Goal: Information Seeking & Learning: Check status

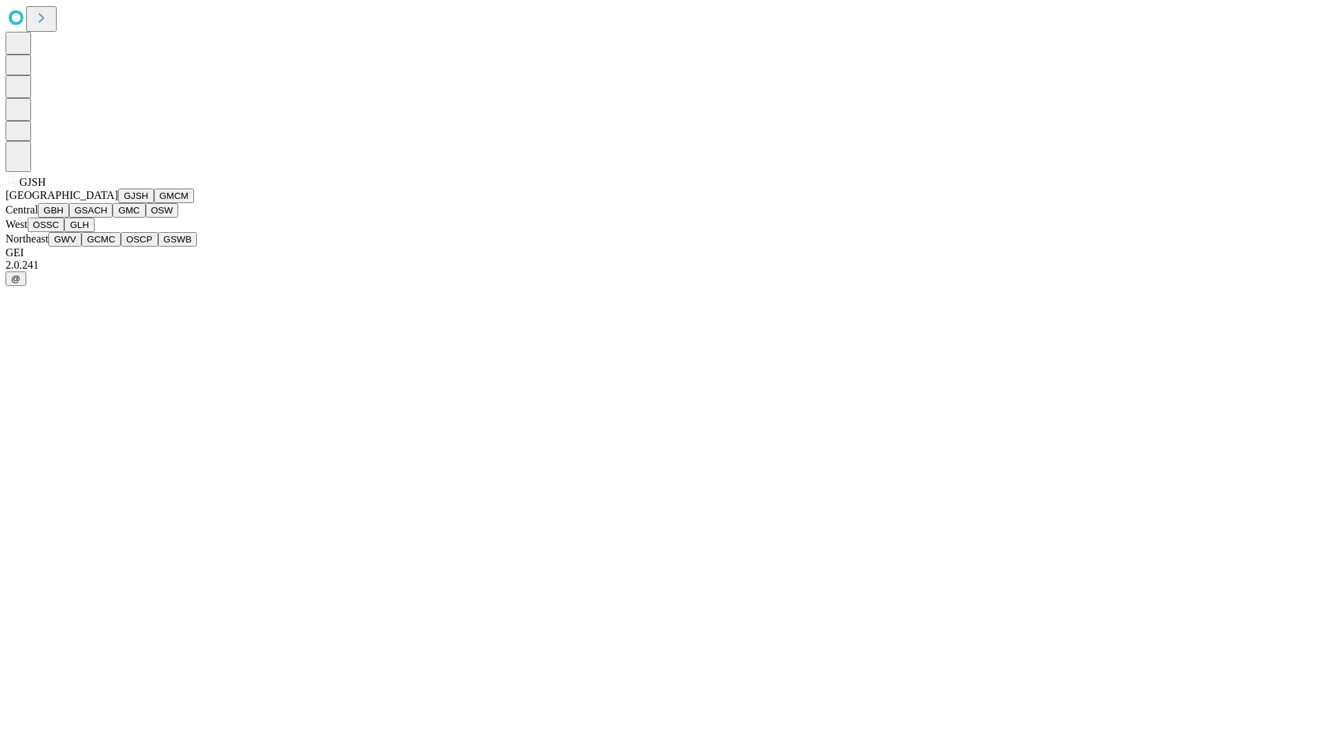
click at [118, 203] on button "GJSH" at bounding box center [136, 196] width 36 height 15
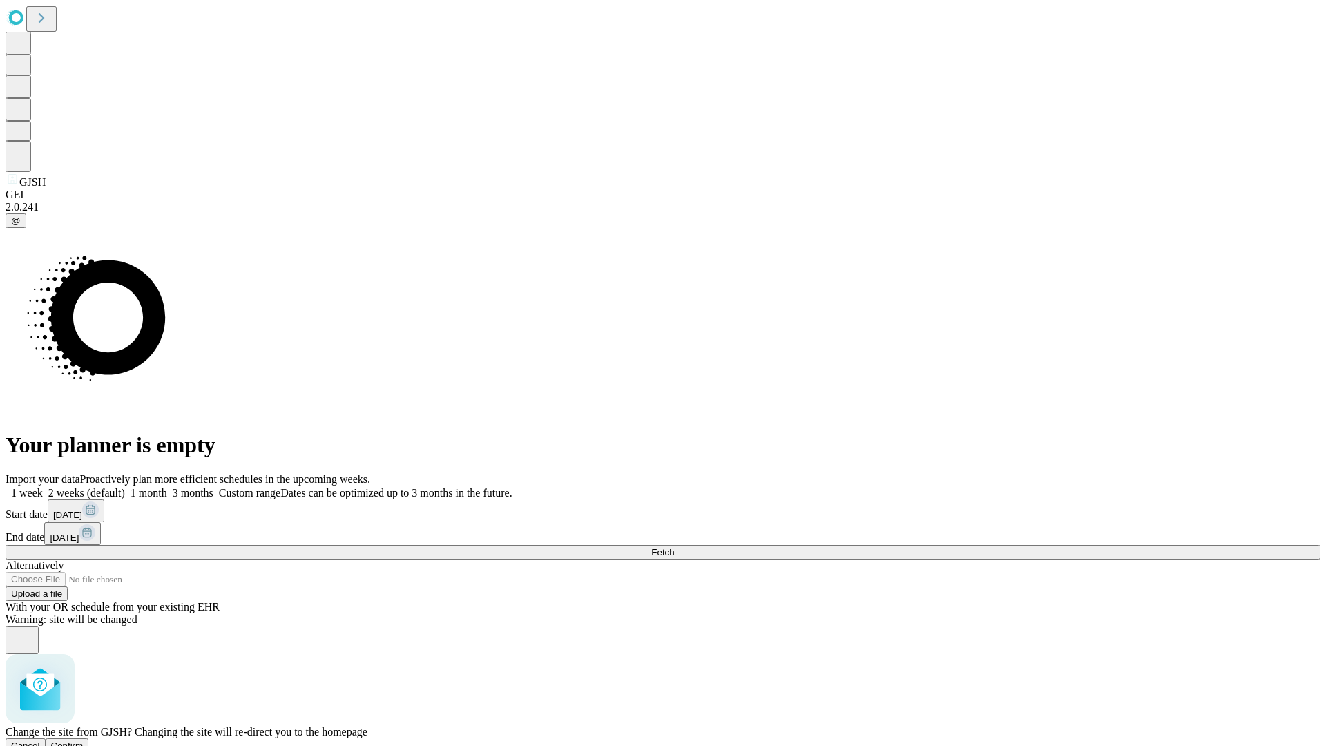
click at [84, 741] on span "Confirm" at bounding box center [67, 746] width 32 height 10
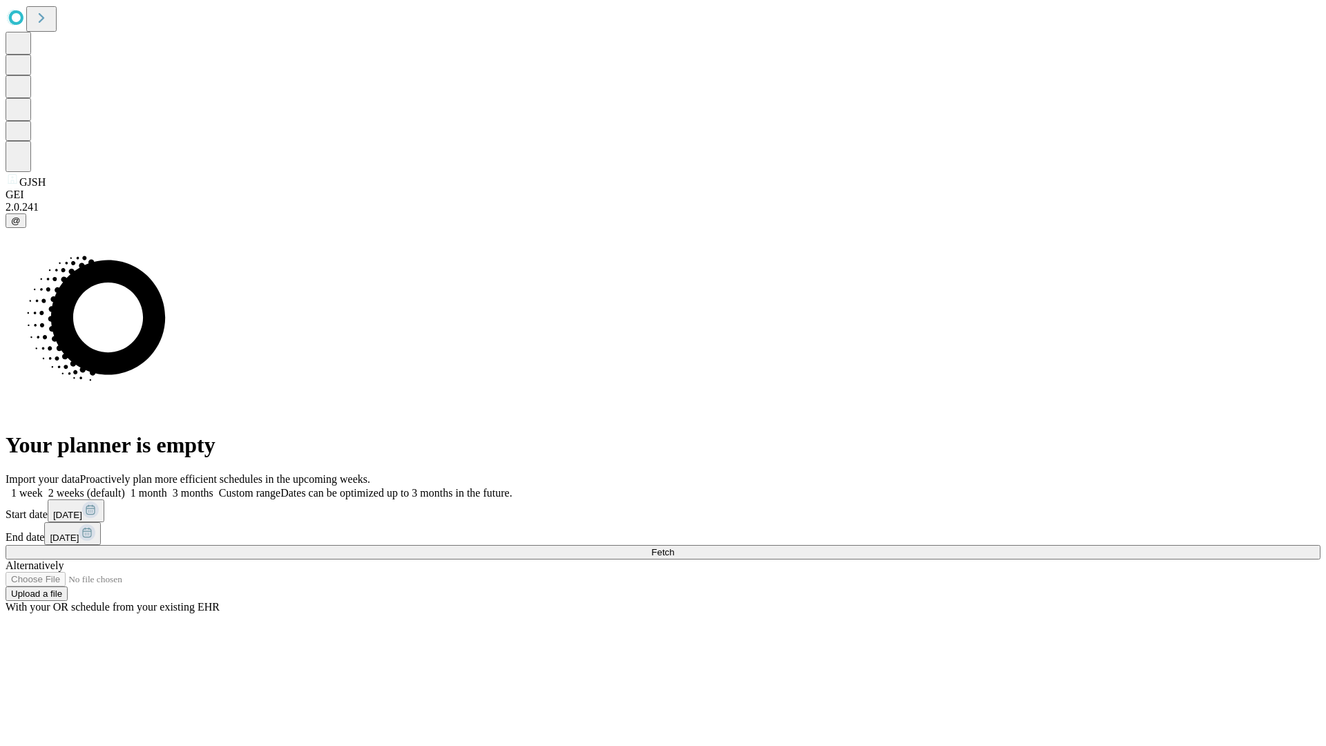
click at [43, 487] on label "1 week" at bounding box center [24, 493] width 37 height 12
click at [674, 547] on span "Fetch" at bounding box center [662, 552] width 23 height 10
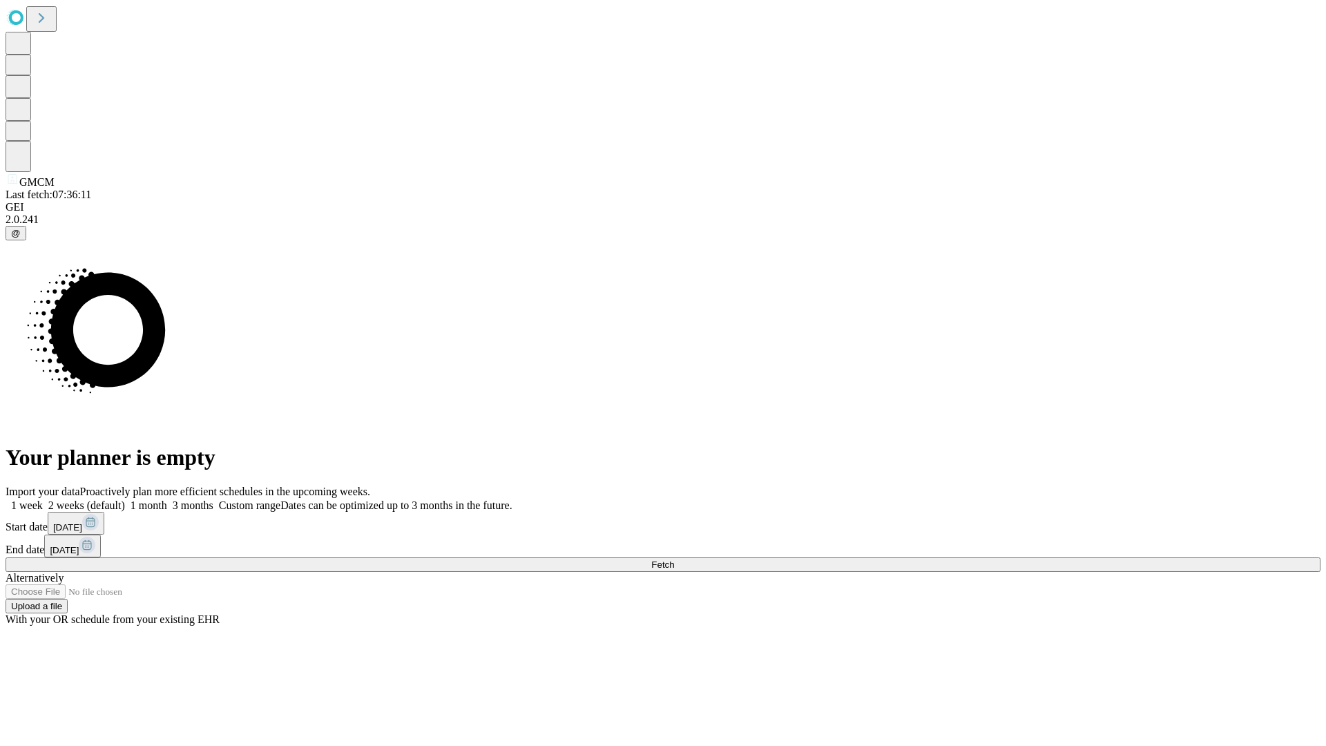
click at [43, 499] on label "1 week" at bounding box center [24, 505] width 37 height 12
click at [674, 560] on span "Fetch" at bounding box center [662, 565] width 23 height 10
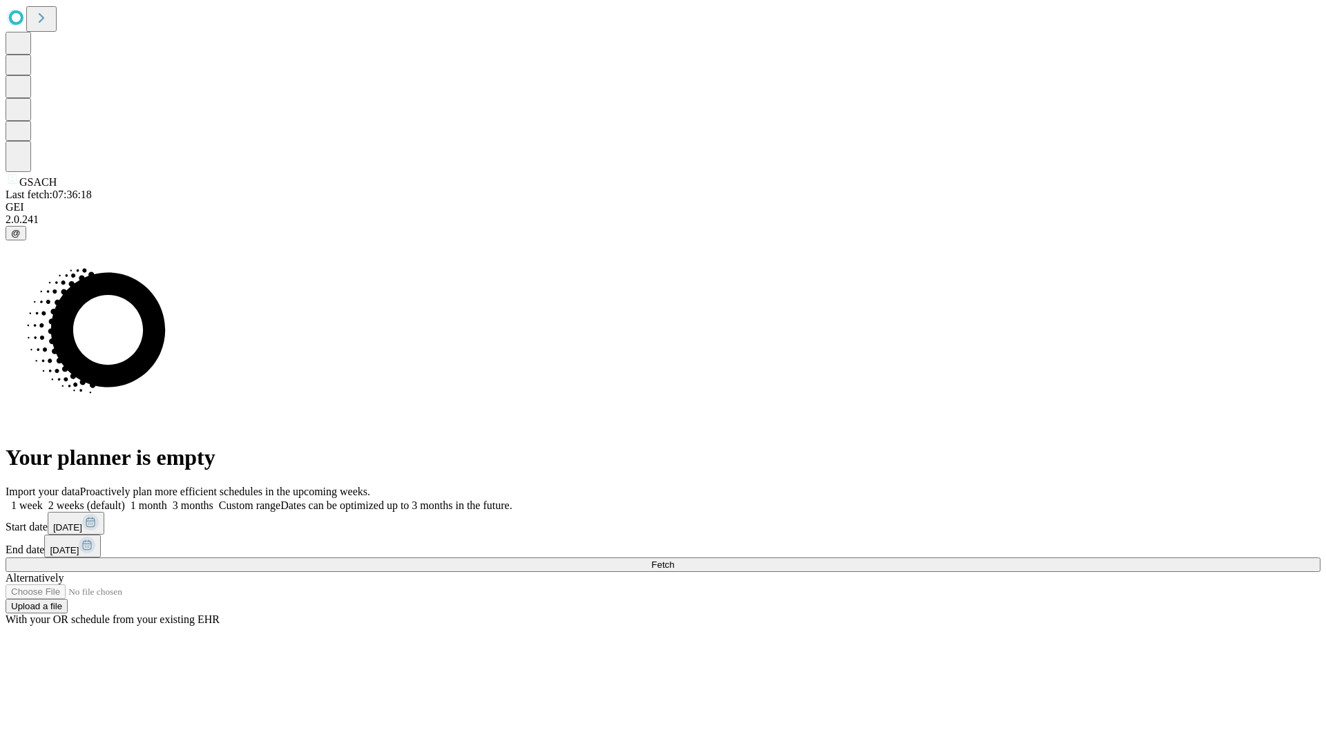
click at [43, 499] on label "1 week" at bounding box center [24, 505] width 37 height 12
click at [674, 560] on span "Fetch" at bounding box center [662, 565] width 23 height 10
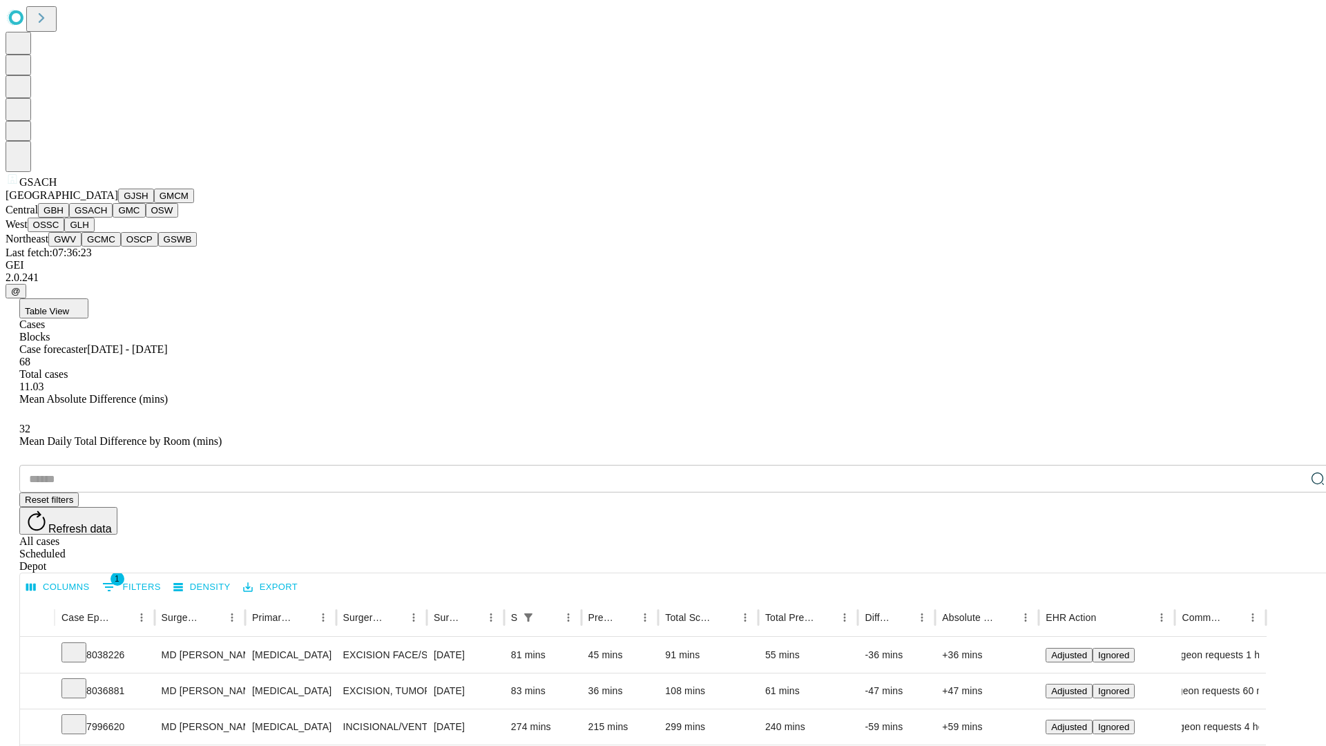
click at [113, 218] on button "GMC" at bounding box center [129, 210] width 32 height 15
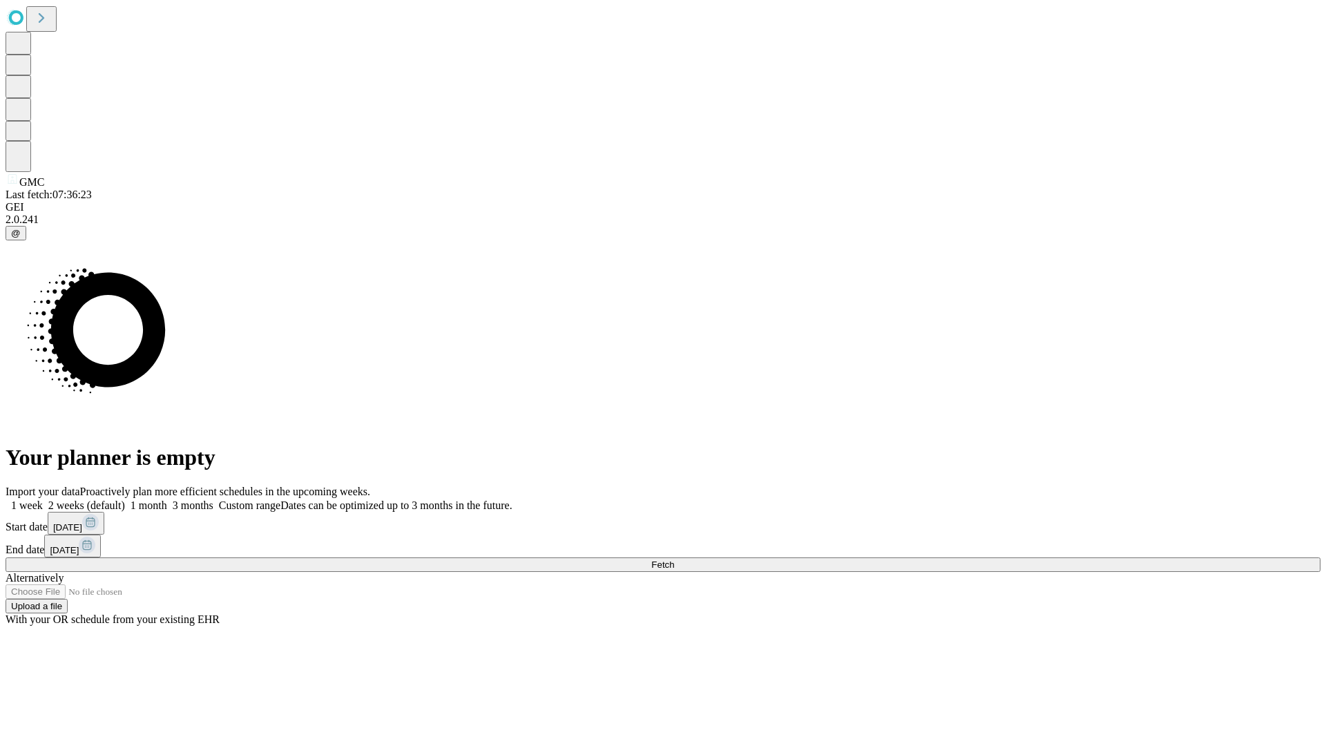
click at [43, 499] on label "1 week" at bounding box center [24, 505] width 37 height 12
click at [674, 560] on span "Fetch" at bounding box center [662, 565] width 23 height 10
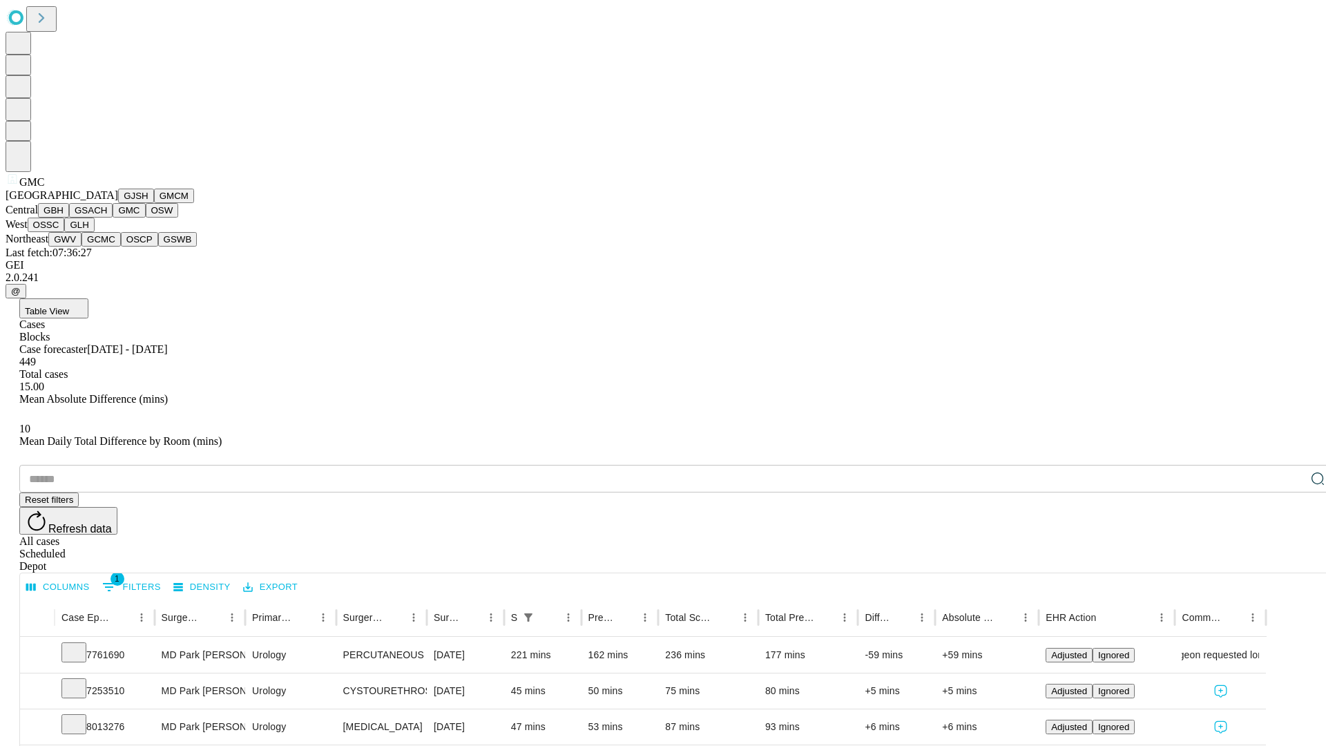
click at [146, 218] on button "OSW" at bounding box center [162, 210] width 33 height 15
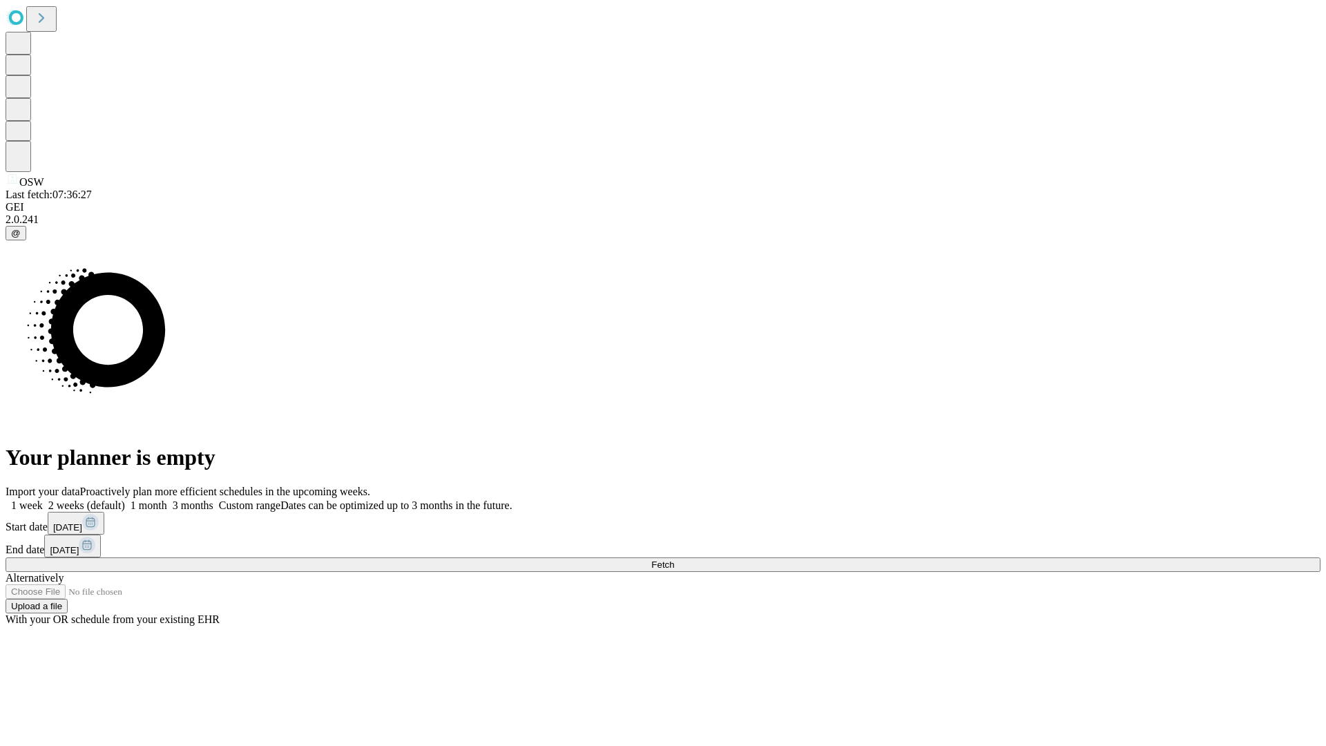
click at [43, 499] on label "1 week" at bounding box center [24, 505] width 37 height 12
click at [674, 560] on span "Fetch" at bounding box center [662, 565] width 23 height 10
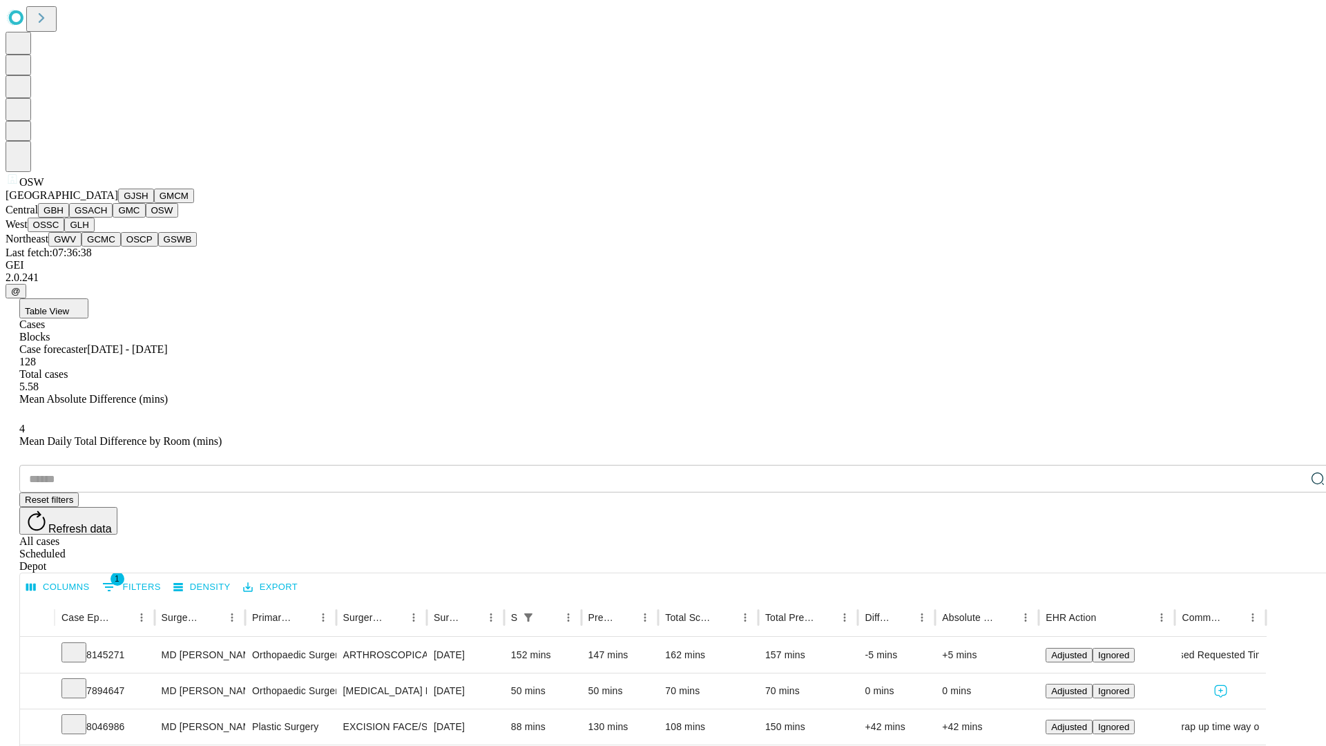
click at [65, 232] on button "OSSC" at bounding box center [46, 225] width 37 height 15
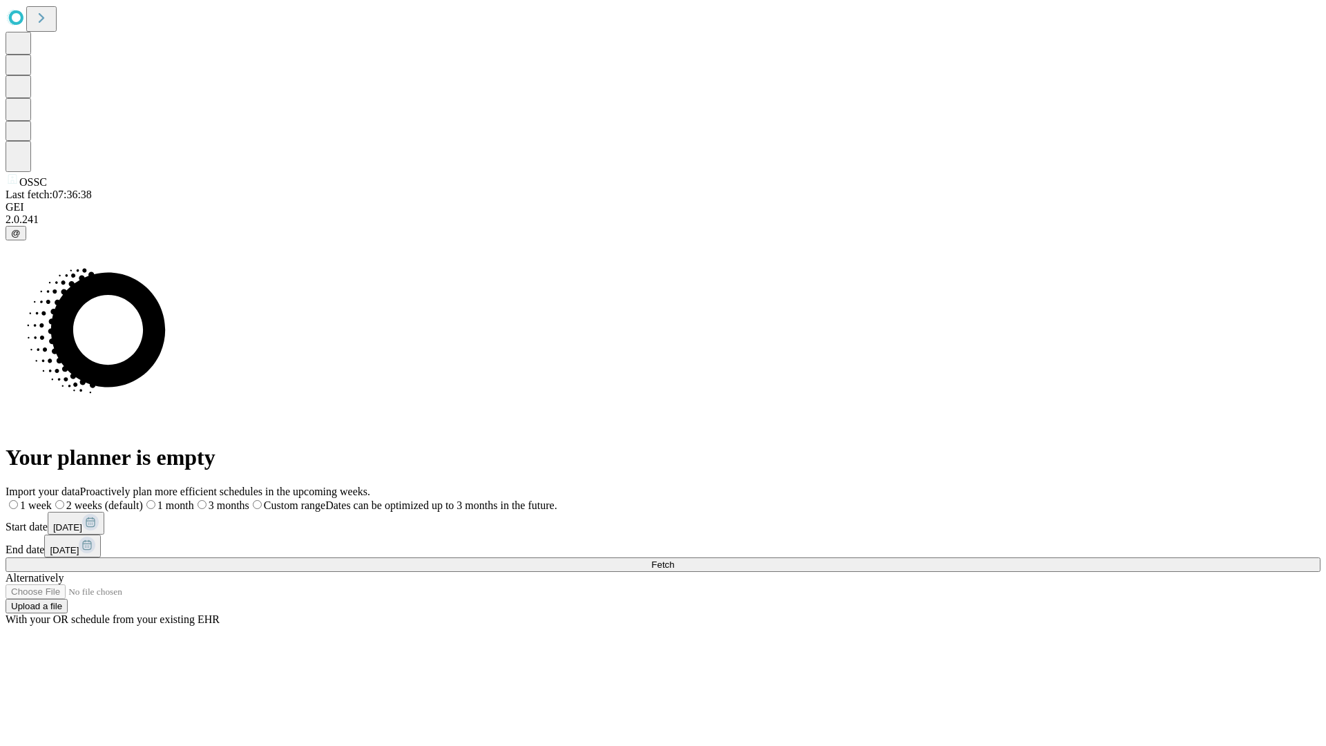
click at [52, 499] on label "1 week" at bounding box center [29, 505] width 46 height 12
click at [674, 560] on span "Fetch" at bounding box center [662, 565] width 23 height 10
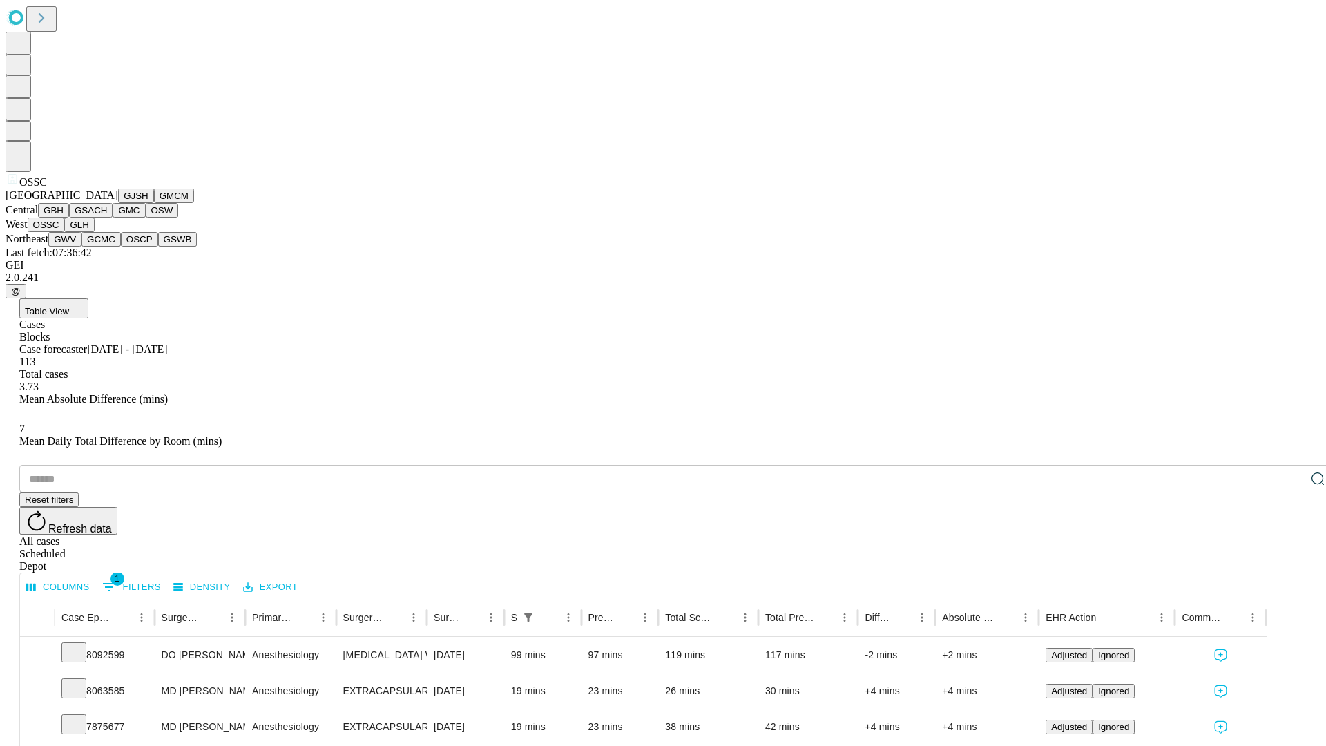
click at [94, 232] on button "GLH" at bounding box center [79, 225] width 30 height 15
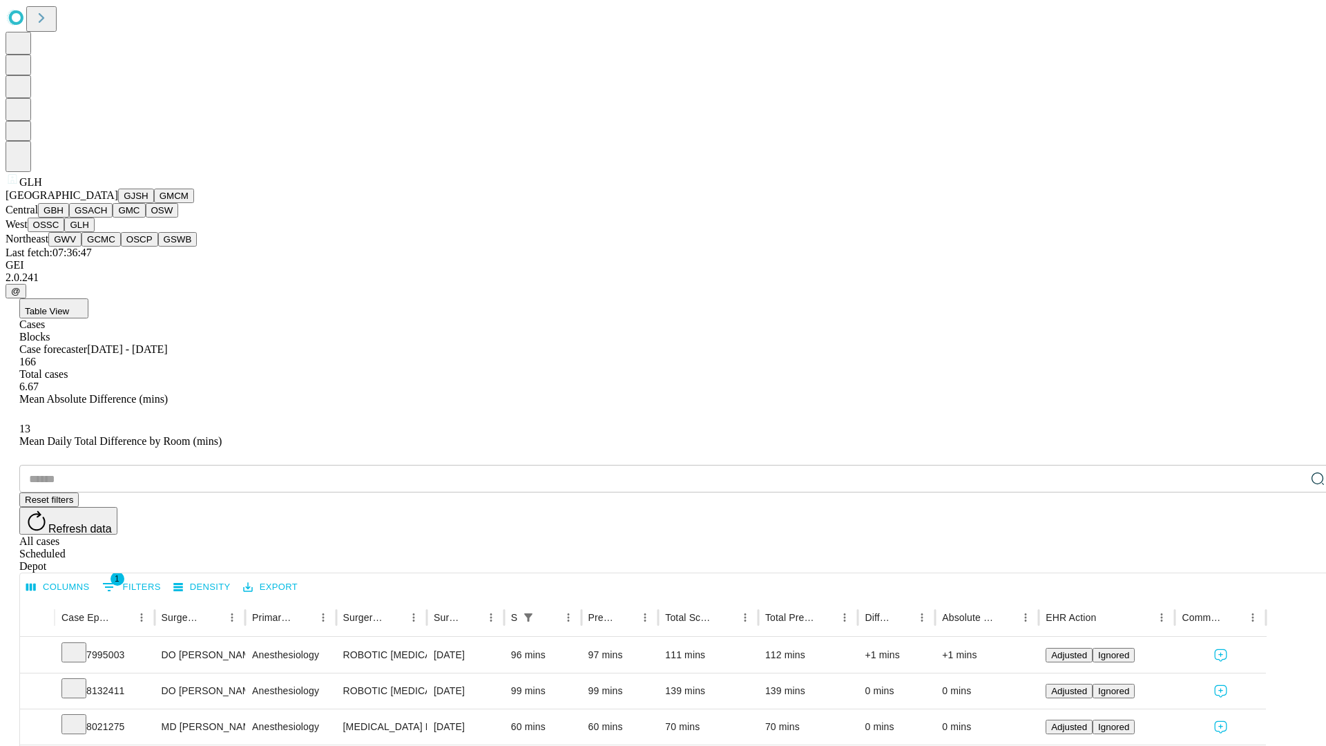
click at [82, 247] on button "GWV" at bounding box center [64, 239] width 33 height 15
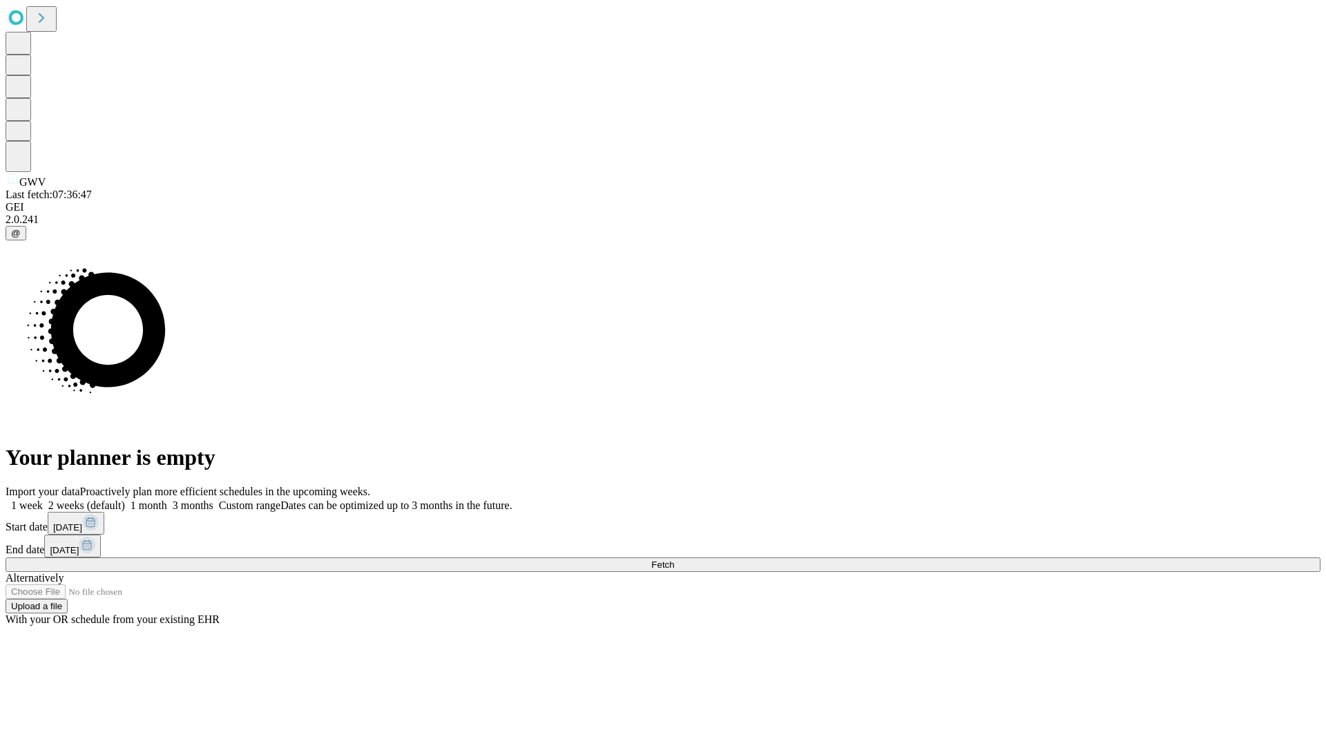
click at [43, 499] on label "1 week" at bounding box center [24, 505] width 37 height 12
click at [674, 560] on span "Fetch" at bounding box center [662, 565] width 23 height 10
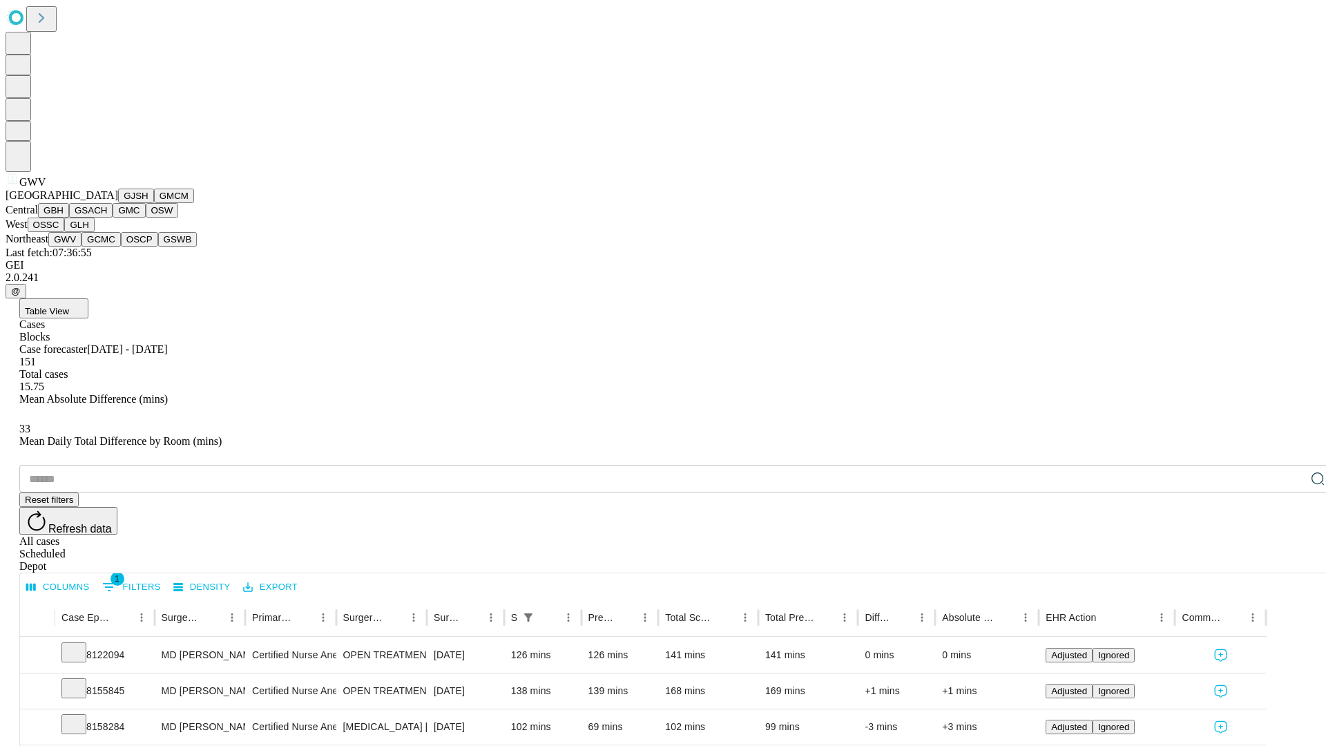
click at [107, 247] on button "GCMC" at bounding box center [101, 239] width 39 height 15
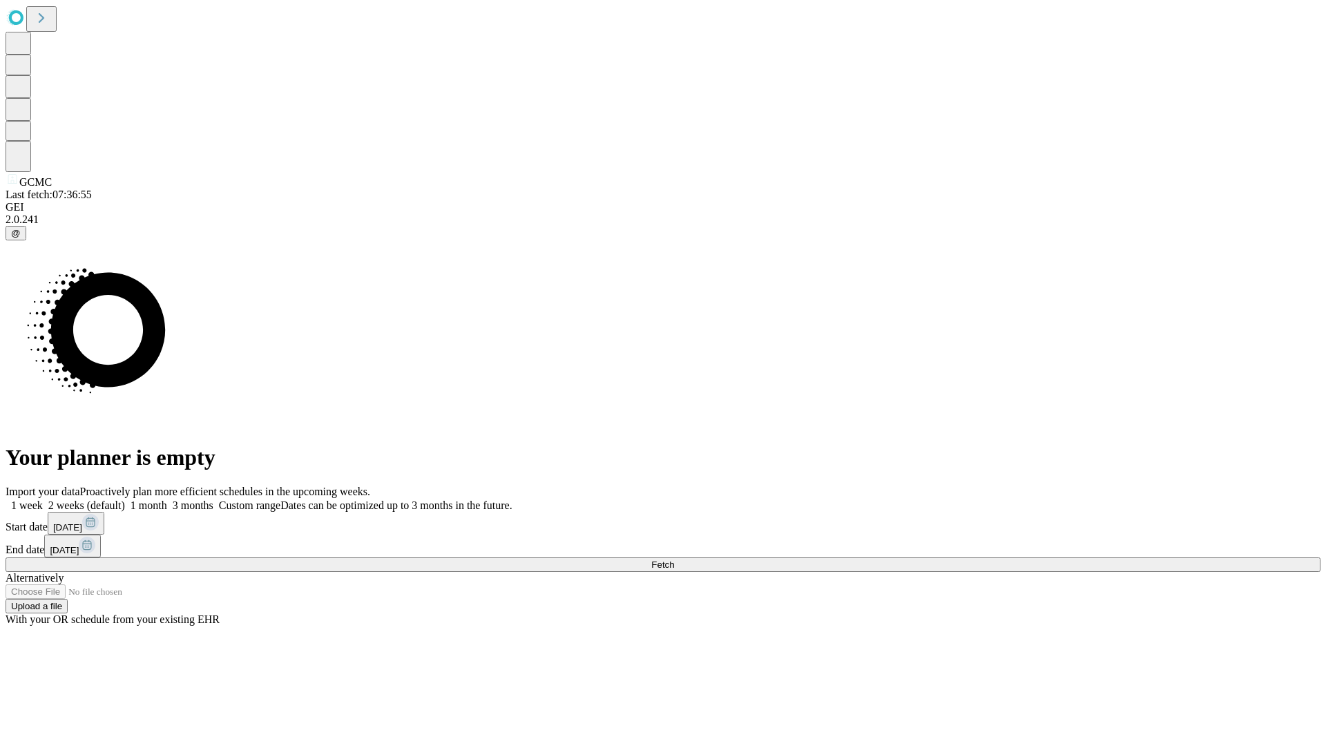
click at [43, 499] on label "1 week" at bounding box center [24, 505] width 37 height 12
click at [674, 560] on span "Fetch" at bounding box center [662, 565] width 23 height 10
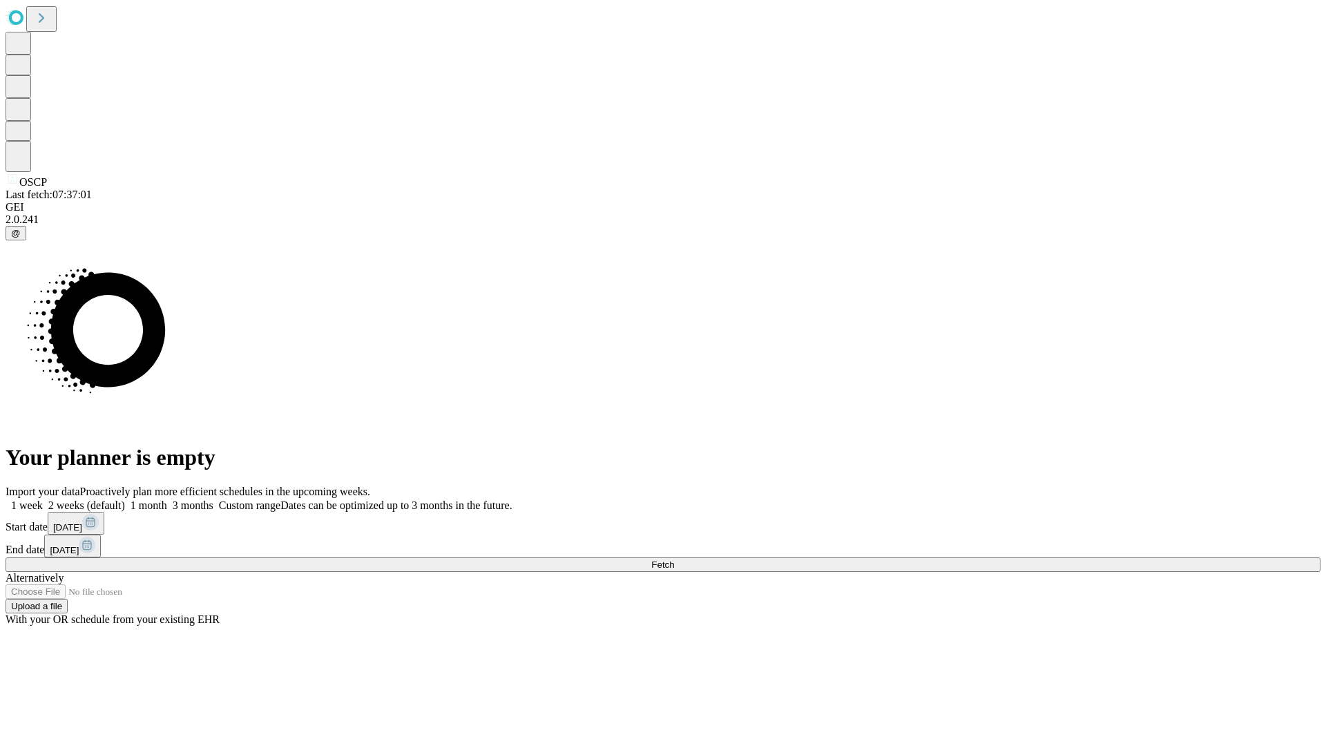
click at [43, 499] on label "1 week" at bounding box center [24, 505] width 37 height 12
click at [674, 560] on span "Fetch" at bounding box center [662, 565] width 23 height 10
